Goal: Find contact information: Find contact information

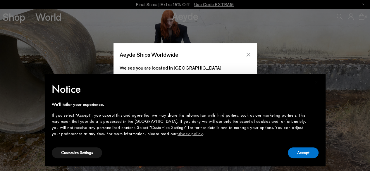
click at [248, 54] on icon "Close" at bounding box center [249, 55] width 4 height 4
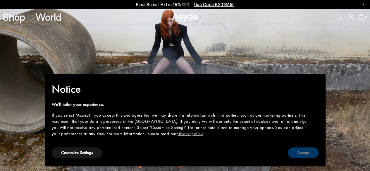
click at [305, 150] on button "Accept" at bounding box center [303, 153] width 31 height 11
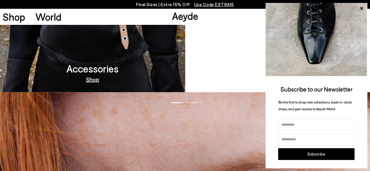
scroll to position [519, 0]
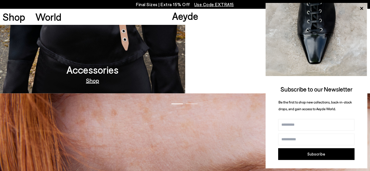
click at [93, 79] on link "Shop" at bounding box center [92, 80] width 13 height 6
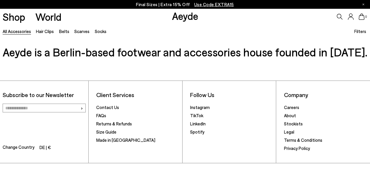
scroll to position [1584, 0]
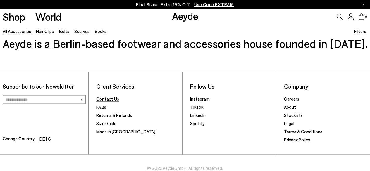
click at [115, 97] on link "Contact Us" at bounding box center [107, 98] width 23 height 5
